Goal: Information Seeking & Learning: Find specific fact

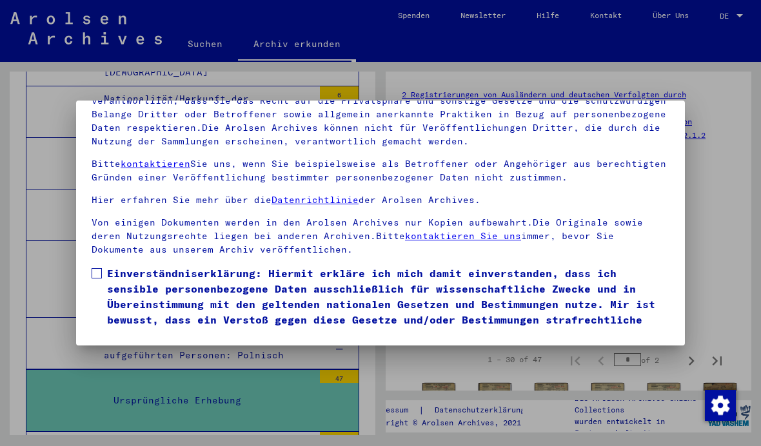
scroll to position [139, 0]
click at [98, 268] on span at bounding box center [97, 273] width 10 height 10
click at [160, 350] on button "Ich stimme zu" at bounding box center [140, 362] width 97 height 25
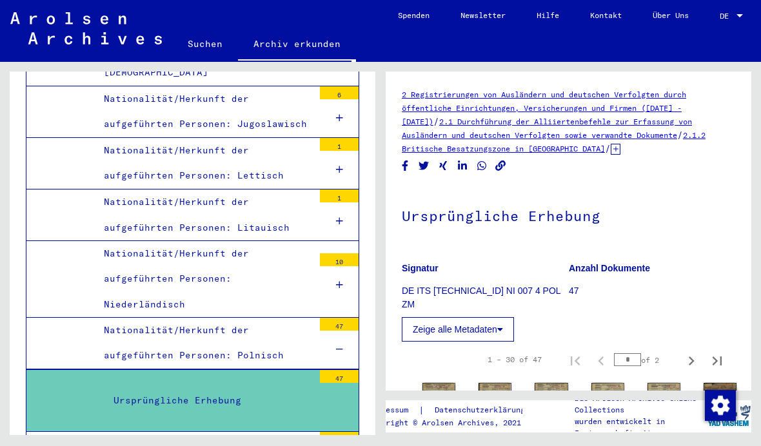
scroll to position [0, 0]
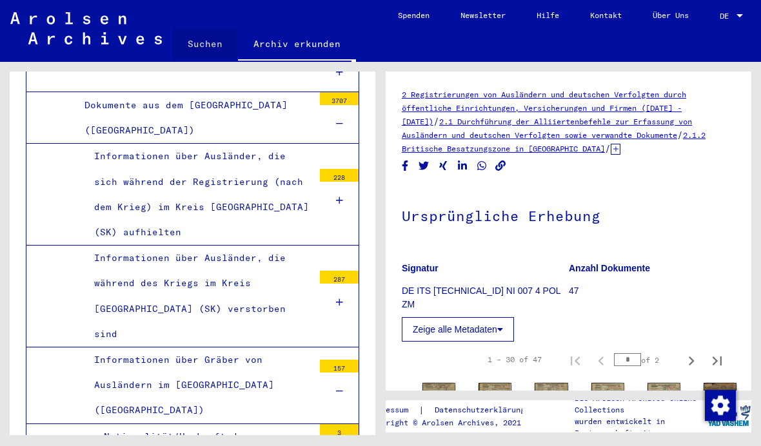
click at [201, 41] on link "Suchen" at bounding box center [205, 43] width 66 height 31
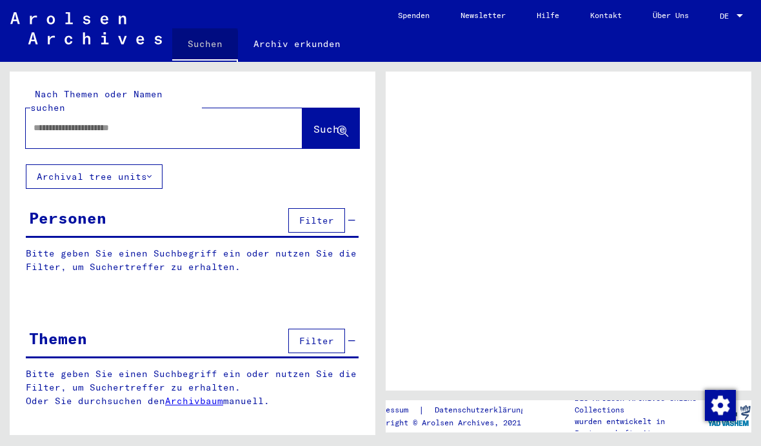
click at [203, 49] on link "Suchen" at bounding box center [205, 45] width 66 height 34
click at [209, 121] on input "text" at bounding box center [153, 128] width 238 height 14
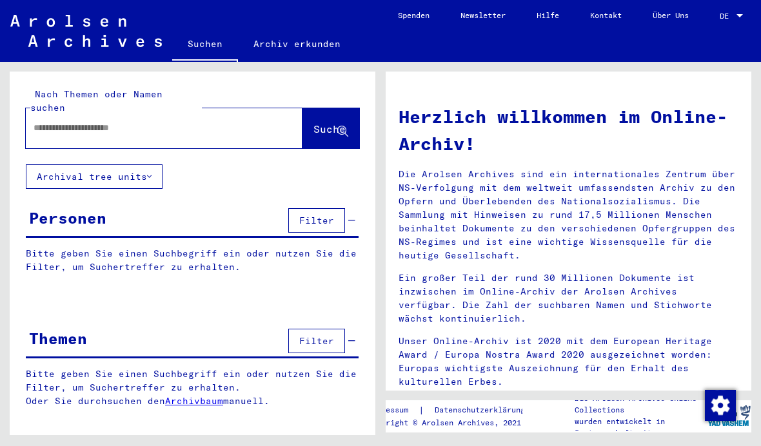
paste input "**********"
type input "**********"
click at [314, 123] on span "Suche" at bounding box center [330, 129] width 32 height 13
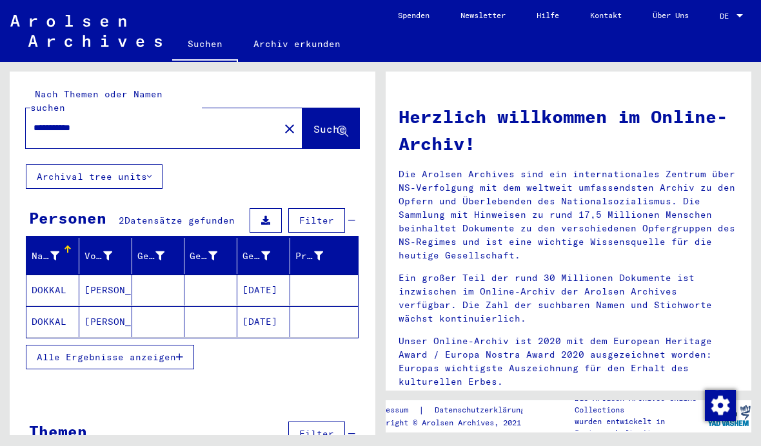
scroll to position [35, 0]
click at [264, 275] on mat-cell "[DATE]" at bounding box center [263, 290] width 53 height 31
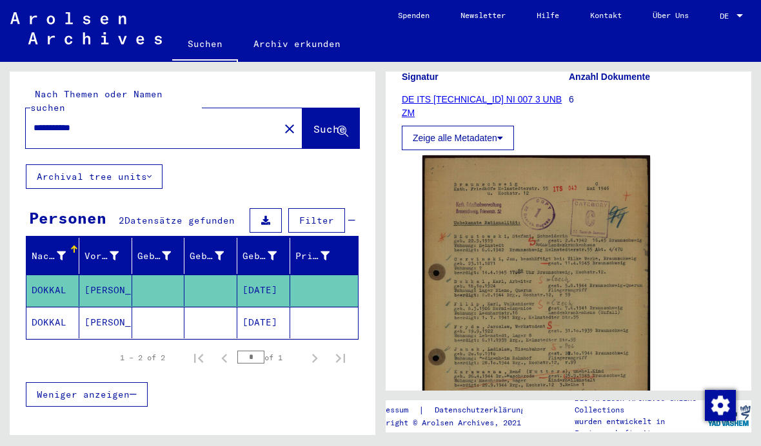
scroll to position [196, 0]
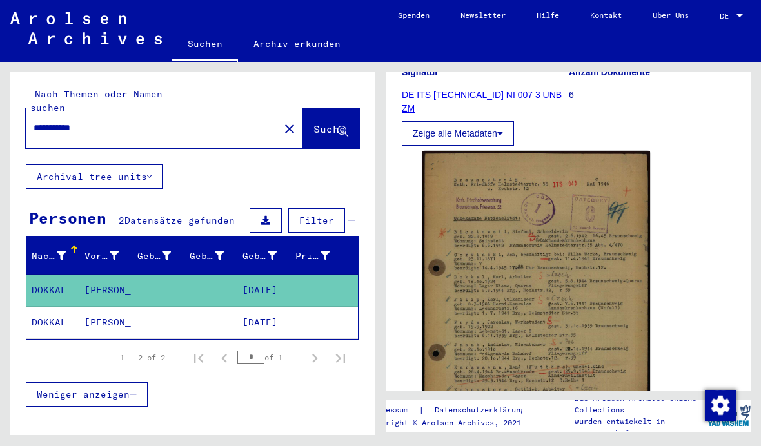
click at [615, 201] on img at bounding box center [537, 311] width 228 height 320
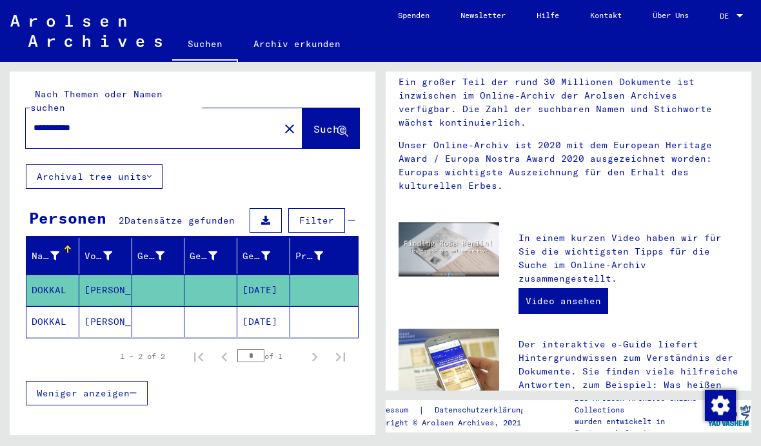
click at [318, 306] on mat-cell at bounding box center [324, 321] width 68 height 31
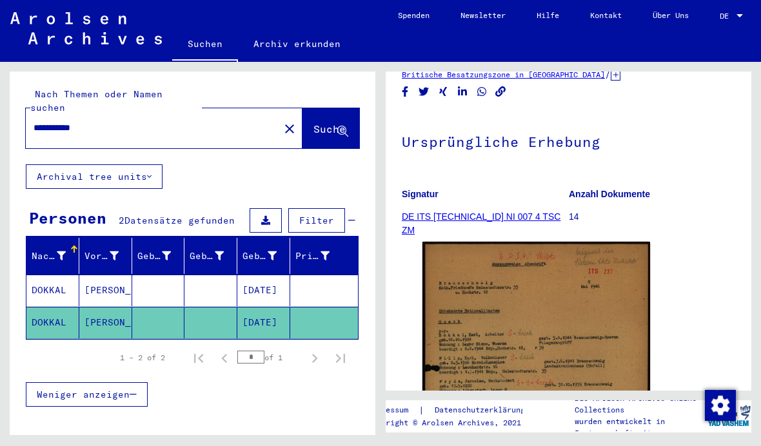
scroll to position [81, 0]
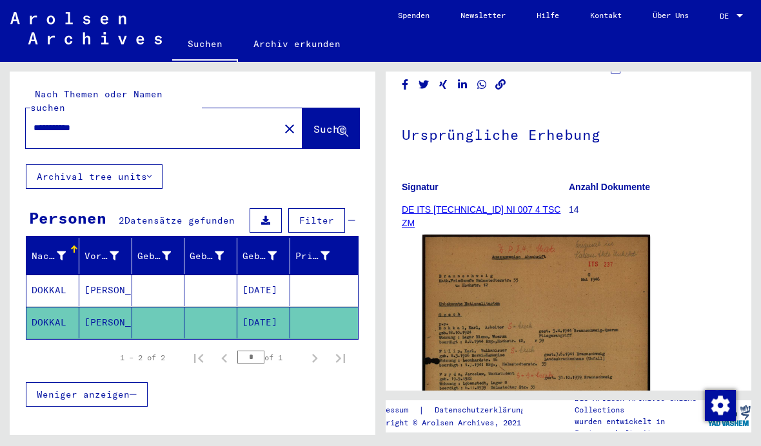
click at [600, 254] on img at bounding box center [537, 394] width 228 height 319
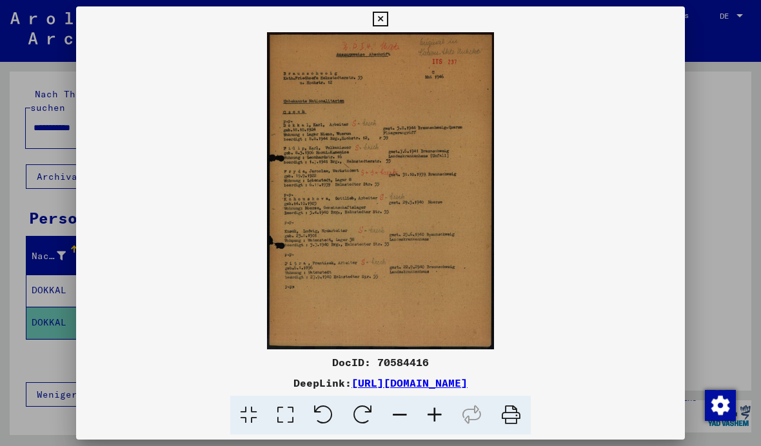
click at [392, 25] on button at bounding box center [380, 19] width 23 height 26
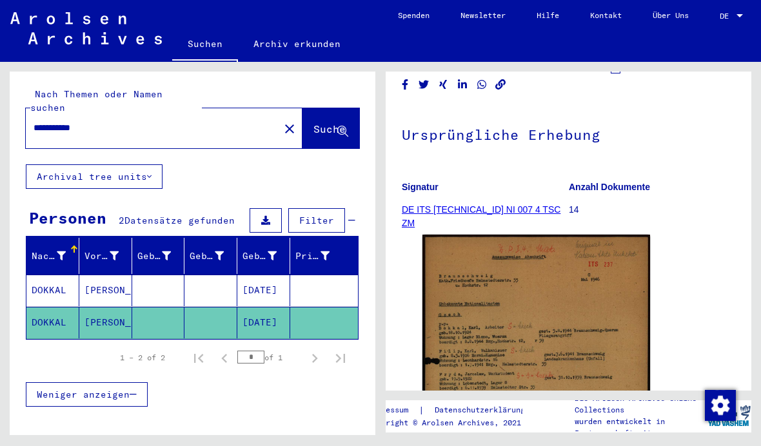
click at [282, 121] on mat-icon "close" at bounding box center [289, 128] width 15 height 15
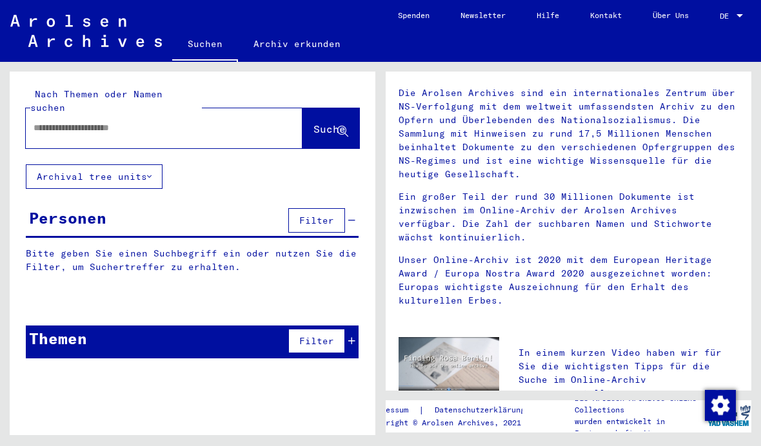
click at [69, 121] on input "text" at bounding box center [149, 128] width 230 height 14
type input "**********"
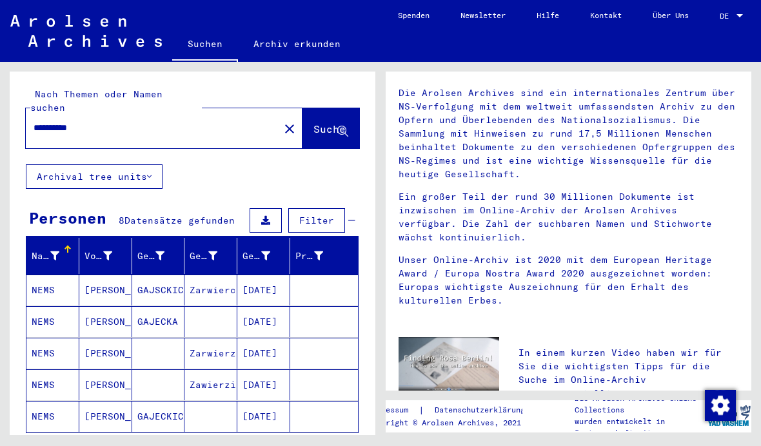
click at [79, 275] on mat-cell "[PERSON_NAME]" at bounding box center [105, 290] width 53 height 31
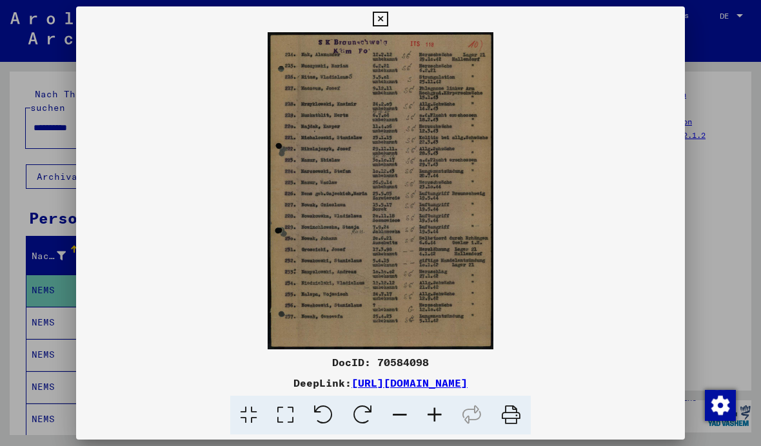
click at [388, 19] on icon at bounding box center [380, 19] width 15 height 15
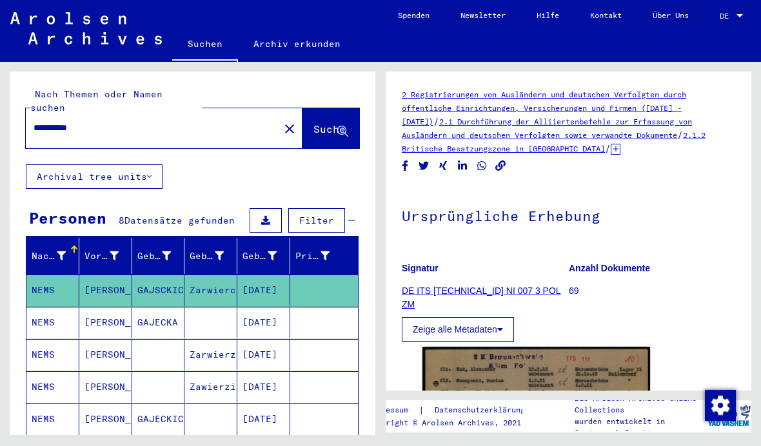
click at [63, 339] on mat-cell "NEMS" at bounding box center [52, 355] width 53 height 32
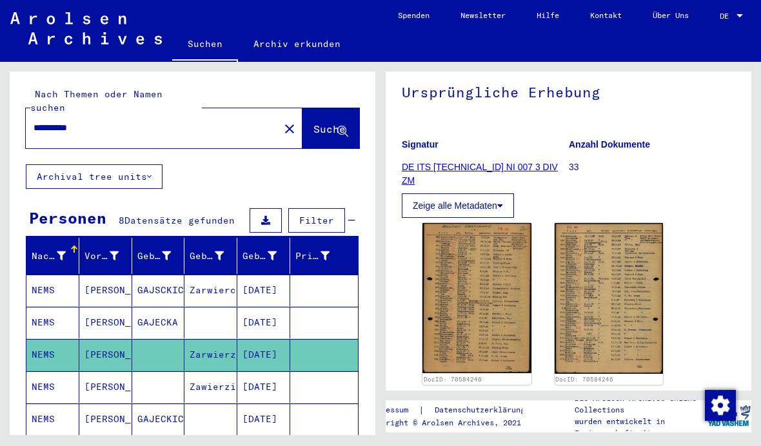
scroll to position [120, 0]
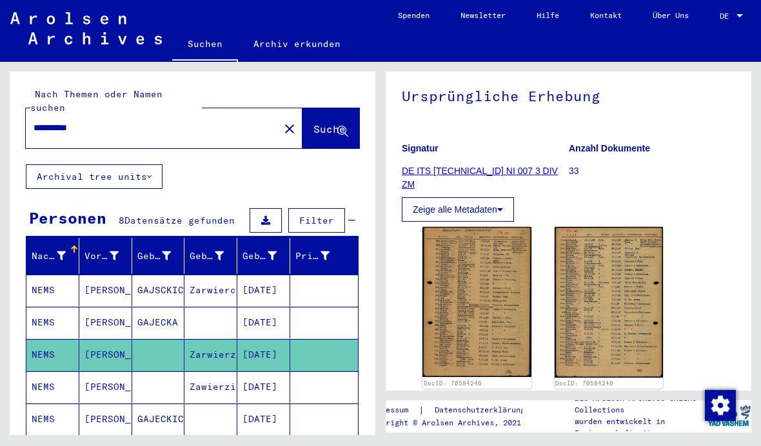
click at [484, 272] on img at bounding box center [477, 302] width 109 height 150
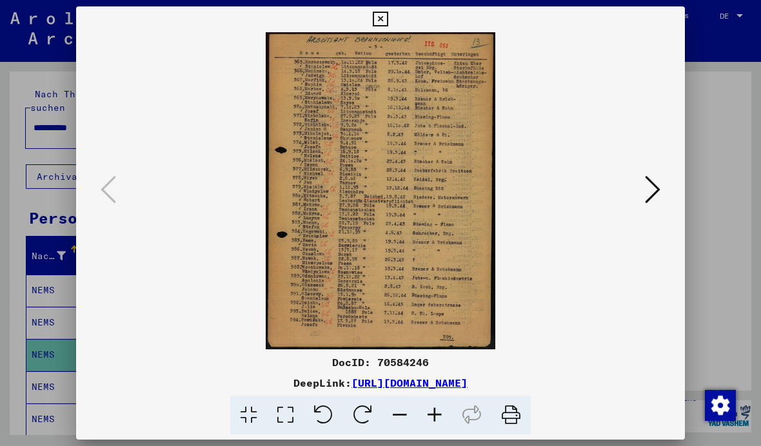
click at [388, 17] on icon at bounding box center [380, 19] width 15 height 15
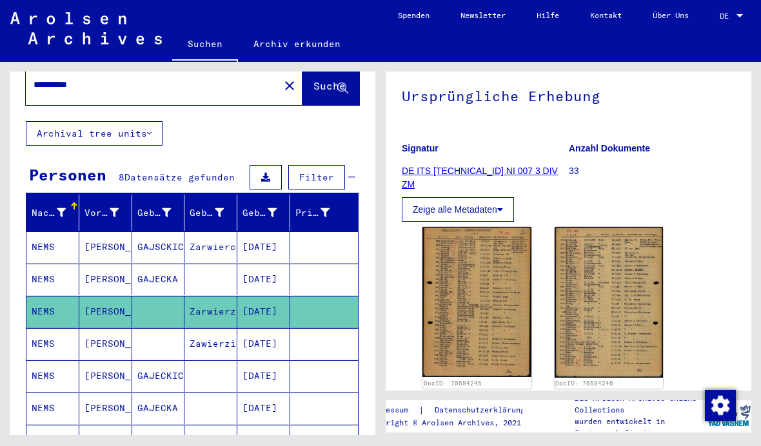
scroll to position [44, 0]
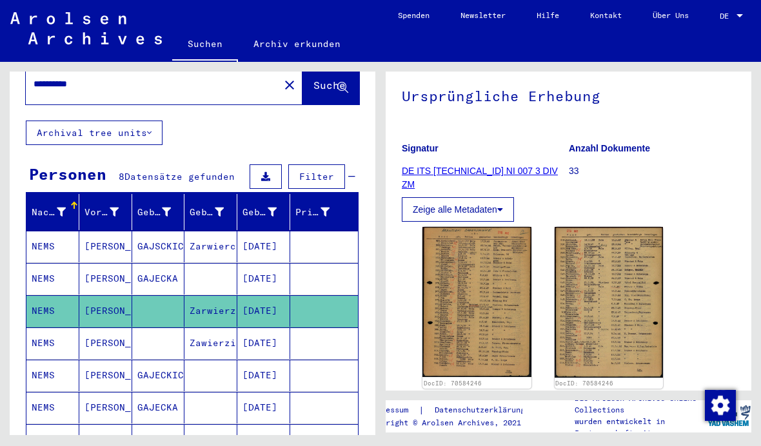
click at [331, 328] on mat-cell at bounding box center [324, 344] width 68 height 32
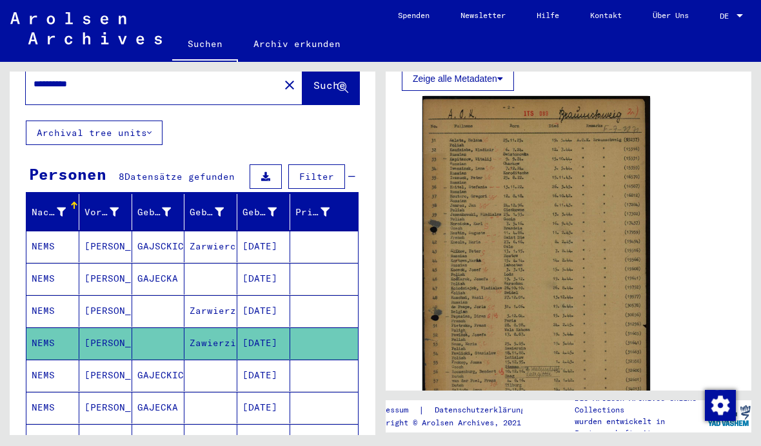
scroll to position [265, 0]
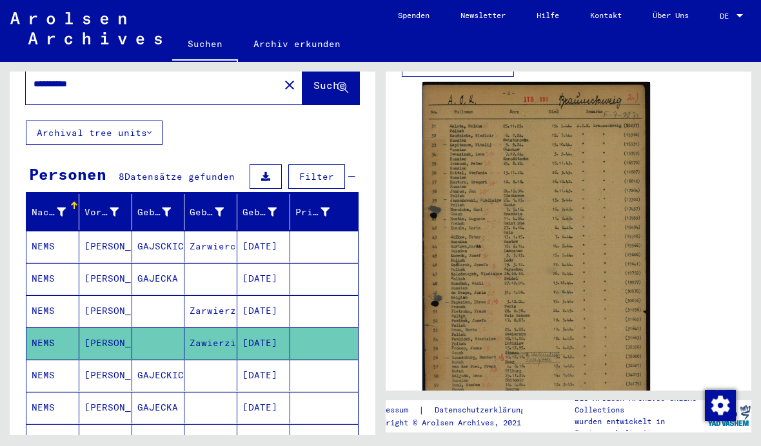
click at [604, 218] on img at bounding box center [537, 254] width 228 height 344
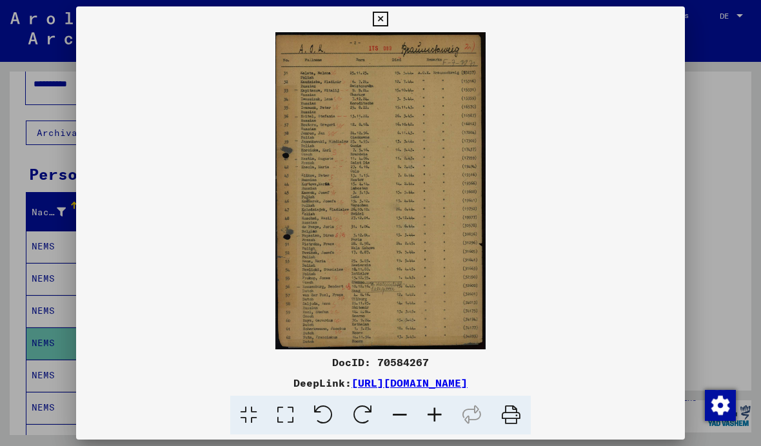
click at [592, 220] on img at bounding box center [380, 190] width 609 height 317
click at [606, 208] on img at bounding box center [380, 190] width 609 height 317
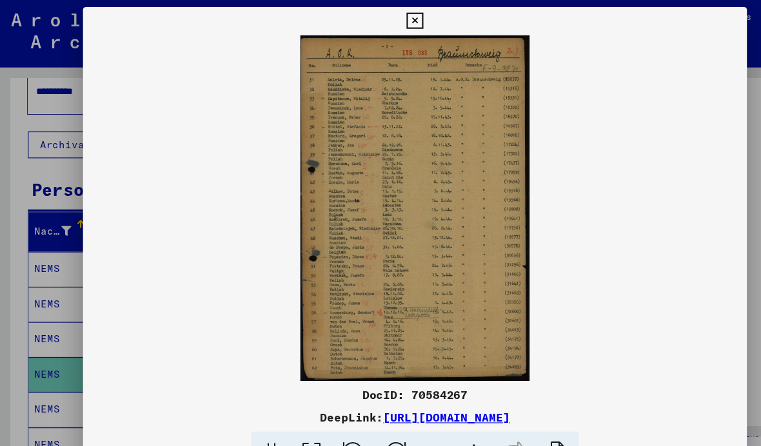
click at [388, 19] on icon at bounding box center [380, 19] width 15 height 15
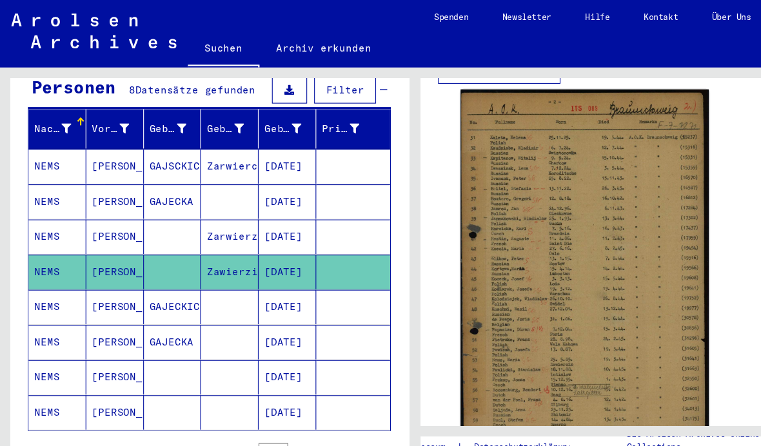
scroll to position [140, 0]
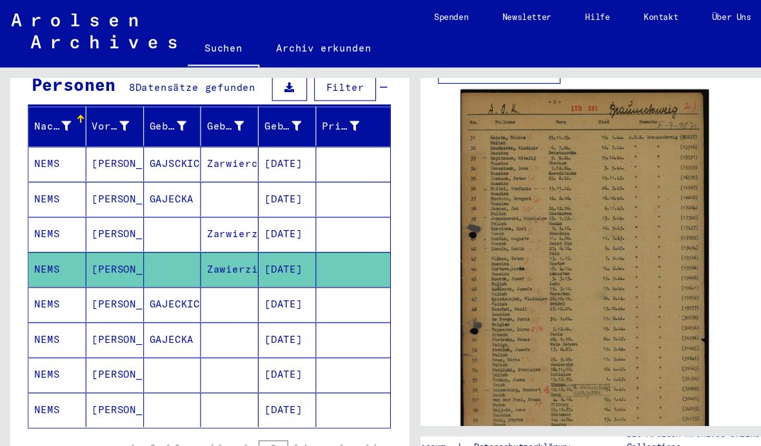
click at [66, 264] on mat-cell "NEMS" at bounding box center [52, 280] width 53 height 32
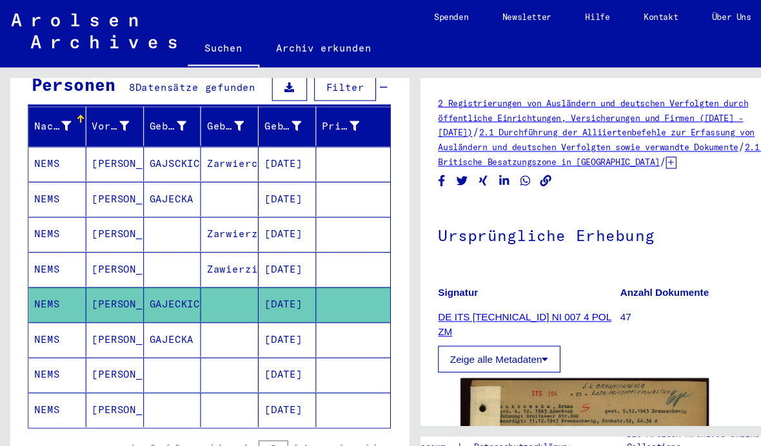
scroll to position [163, 0]
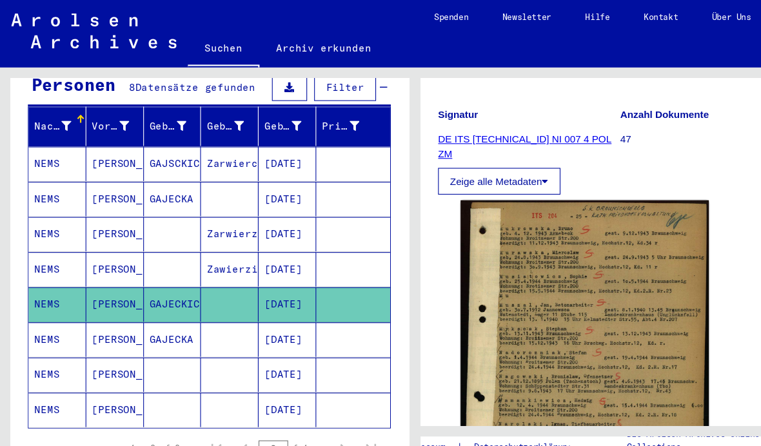
click at [506, 248] on img at bounding box center [537, 334] width 228 height 301
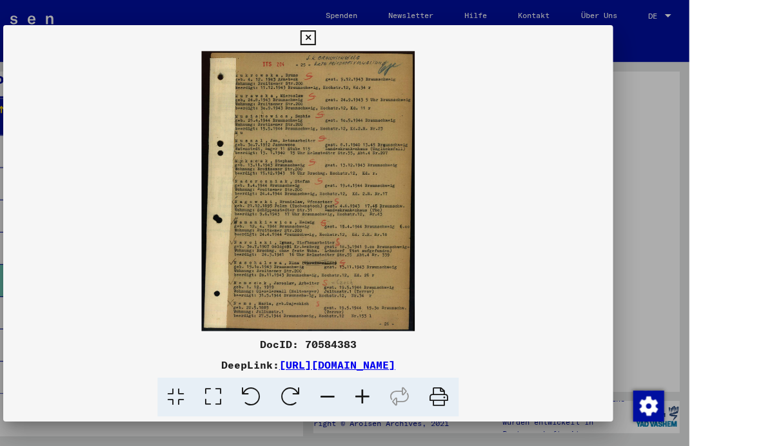
scroll to position [0, 0]
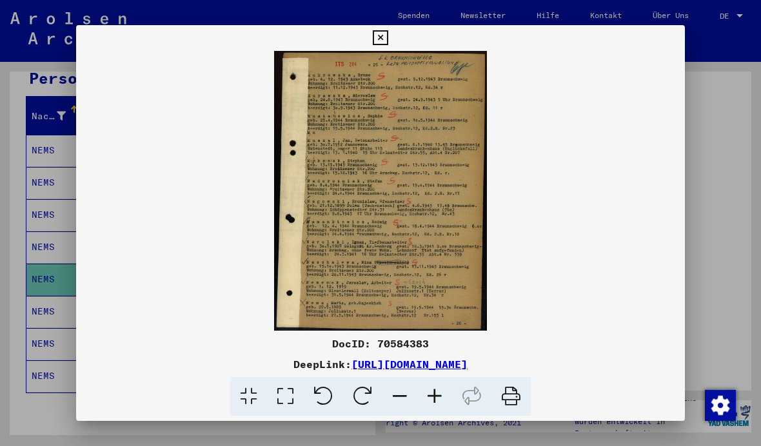
click at [392, 35] on button at bounding box center [380, 38] width 23 height 26
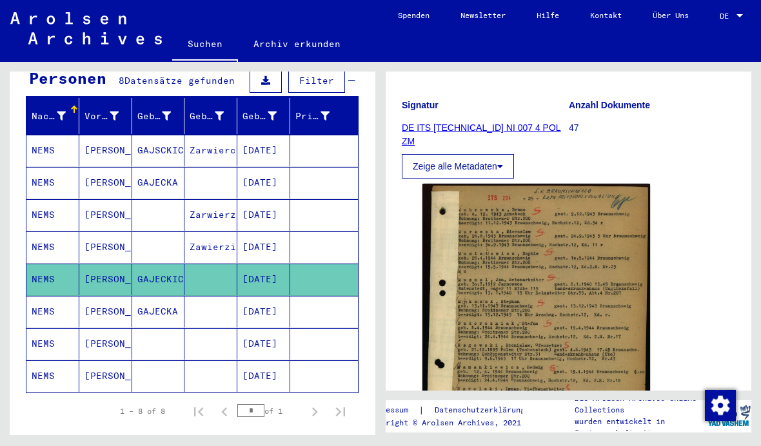
click at [503, 359] on img at bounding box center [537, 334] width 228 height 301
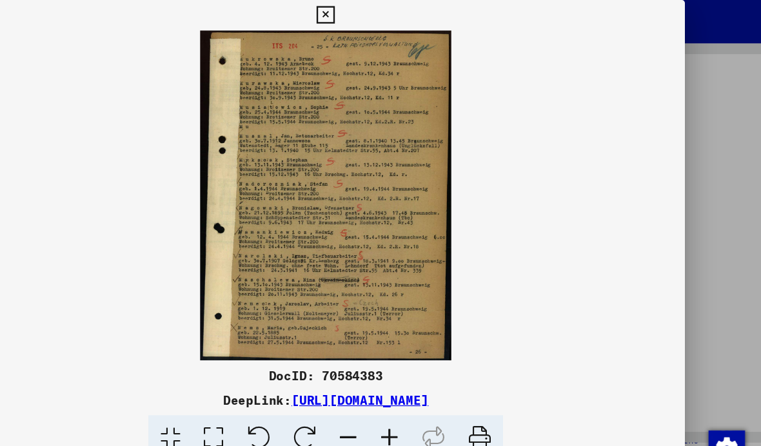
click at [392, 25] on button at bounding box center [380, 38] width 23 height 26
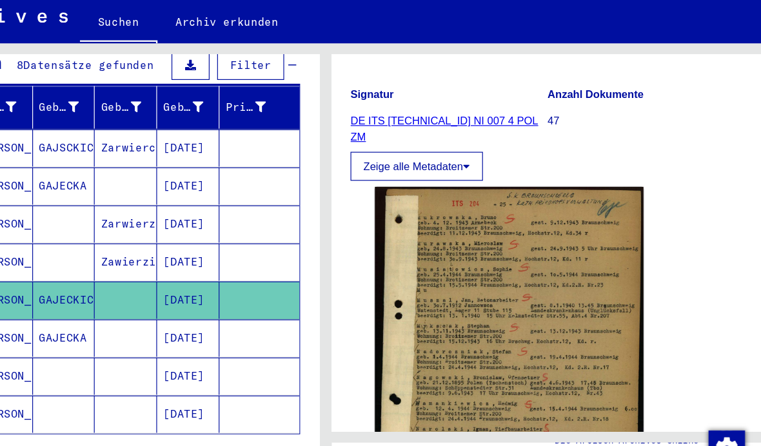
click at [185, 296] on mat-cell at bounding box center [211, 312] width 53 height 32
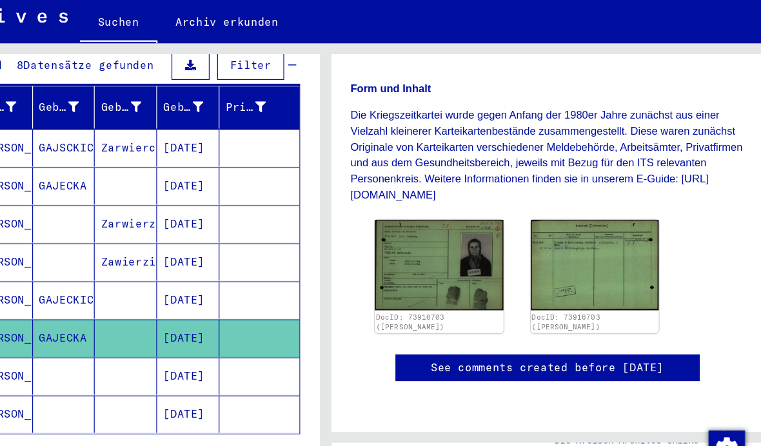
scroll to position [224, 0]
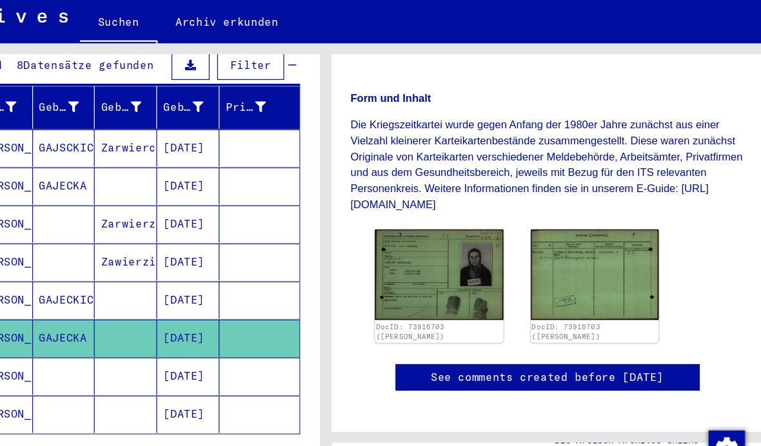
click at [423, 235] on img at bounding box center [477, 258] width 109 height 77
